Goal: Obtain resource: Download file/media

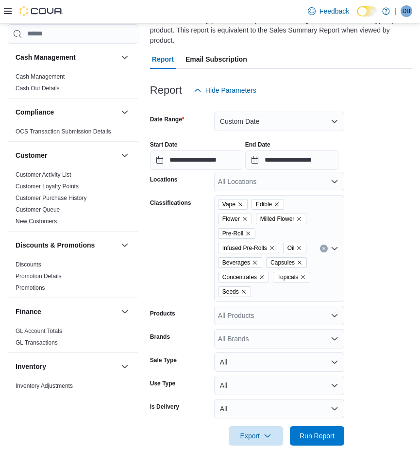
scroll to position [560, 0]
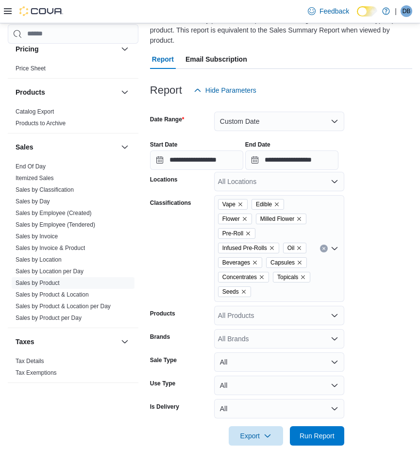
click at [175, 233] on div "Classifications" at bounding box center [180, 248] width 60 height 107
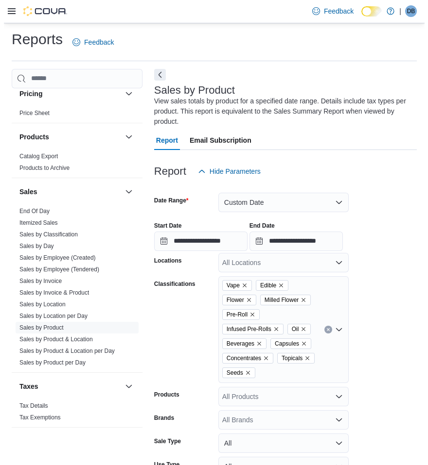
scroll to position [0, 0]
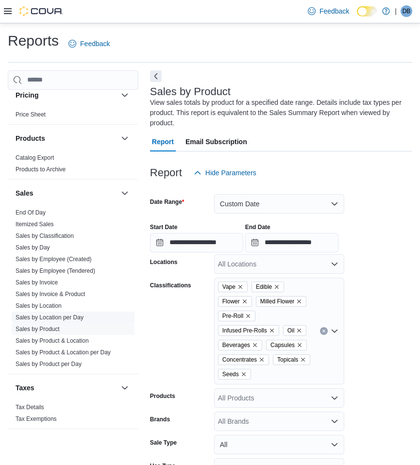
click at [50, 314] on link "Sales by Location per Day" at bounding box center [50, 317] width 68 height 7
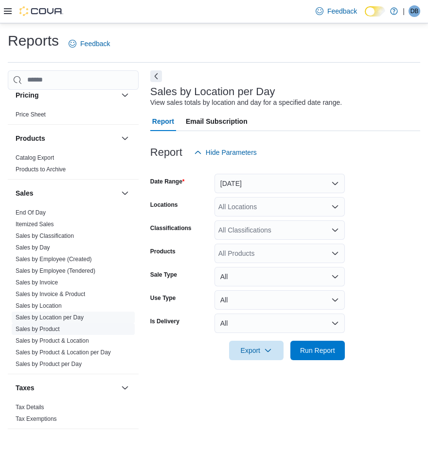
click at [48, 328] on link "Sales by Product" at bounding box center [38, 329] width 44 height 7
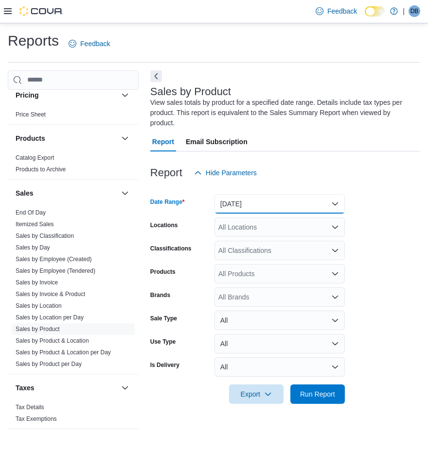
click at [248, 202] on button "[DATE]" at bounding box center [279, 203] width 130 height 19
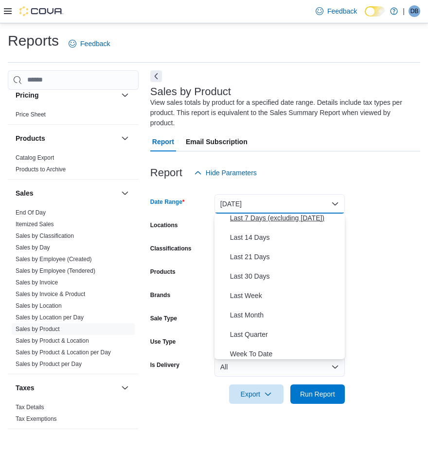
scroll to position [97, 0]
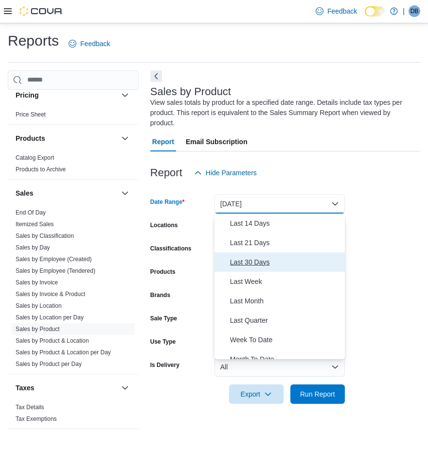
click at [255, 264] on span "Last 30 Days" at bounding box center [285, 263] width 111 height 12
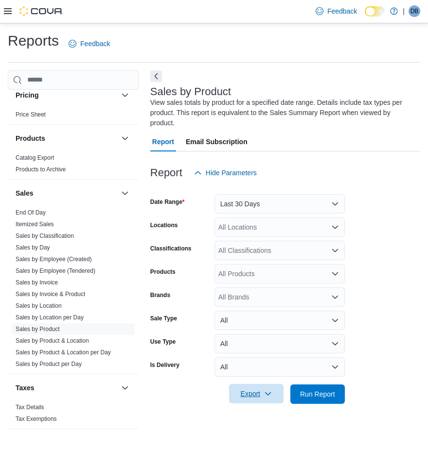
click at [264, 397] on span "Export" at bounding box center [256, 393] width 43 height 19
click at [274, 332] on span "Export to Excel" at bounding box center [256, 335] width 44 height 8
click at [390, 312] on form "Date Range Last 30 Days Locations All Locations Classifications All Classificat…" at bounding box center [285, 294] width 270 height 222
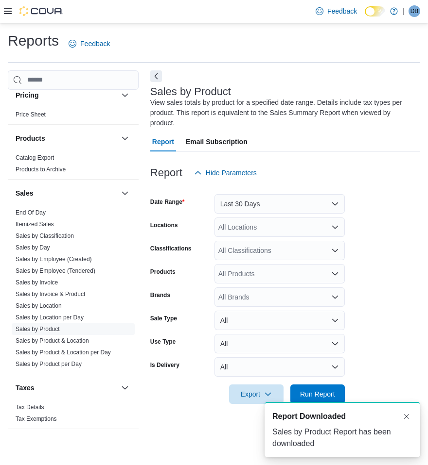
scroll to position [0, 0]
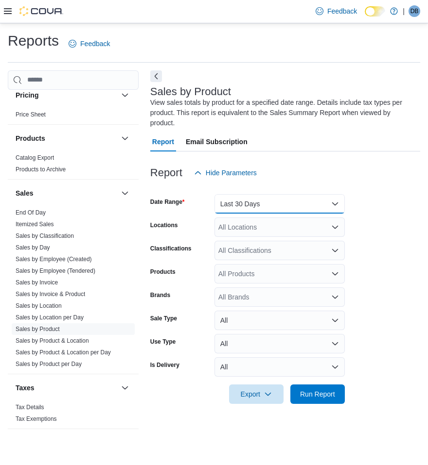
click at [323, 201] on button "Last 30 Days" at bounding box center [279, 203] width 130 height 19
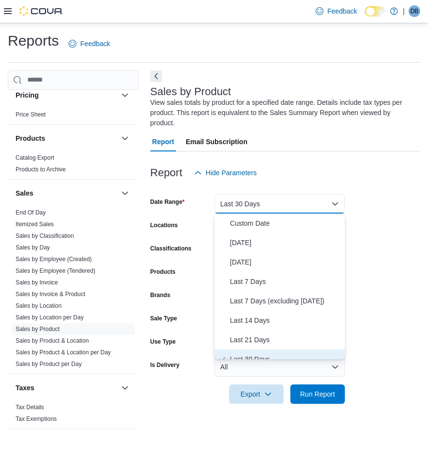
scroll to position [10, 0]
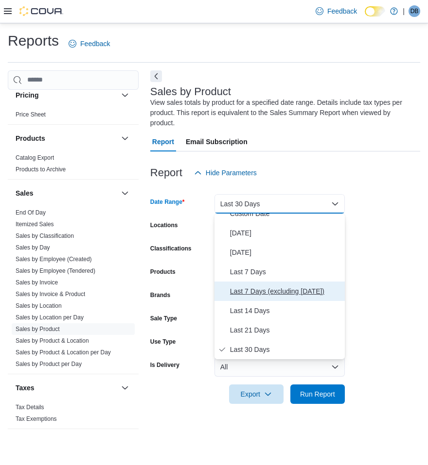
click at [252, 291] on span "Last 7 Days (excluding [DATE])" at bounding box center [285, 292] width 111 height 12
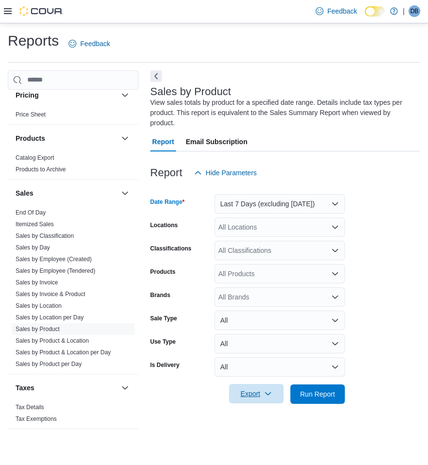
click at [252, 390] on span "Export" at bounding box center [256, 393] width 43 height 19
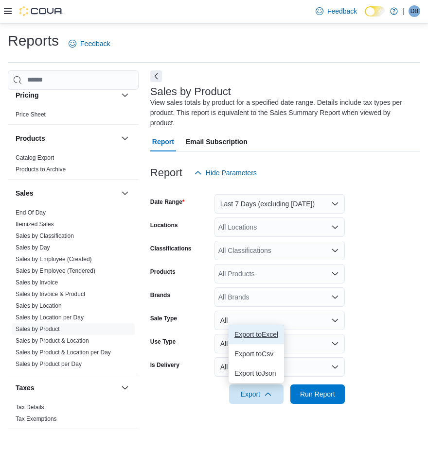
click at [258, 340] on button "Export to Excel" at bounding box center [255, 334] width 55 height 19
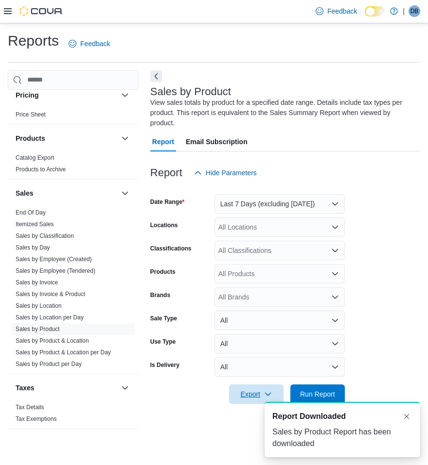
scroll to position [0, 0]
